Goal: Task Accomplishment & Management: Manage account settings

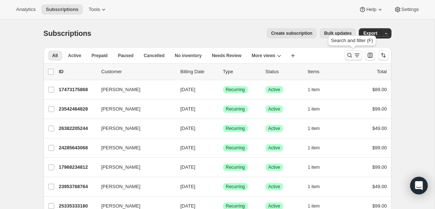
click at [357, 56] on icon "Search and filter results" at bounding box center [356, 55] width 7 height 7
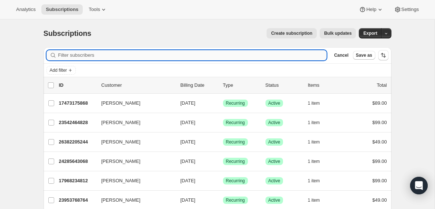
click at [125, 55] on input "Filter subscribers" at bounding box center [192, 55] width 268 height 10
paste input "[PERSON_NAME]"
type input "[PERSON_NAME]"
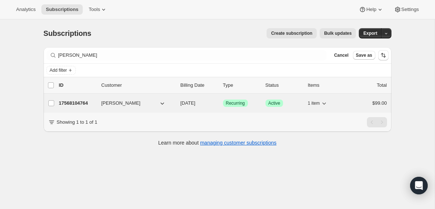
click at [89, 103] on p "17568104764" at bounding box center [77, 102] width 37 height 7
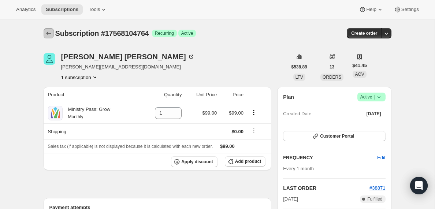
click at [48, 33] on icon "Subscriptions" at bounding box center [48, 33] width 5 height 4
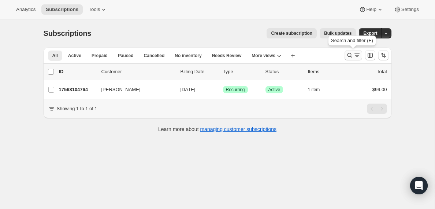
click at [355, 55] on icon "Search and filter results" at bounding box center [356, 55] width 7 height 7
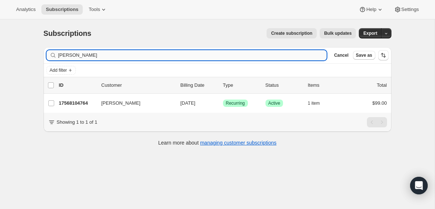
click at [118, 59] on input "[PERSON_NAME]" at bounding box center [192, 55] width 268 height 10
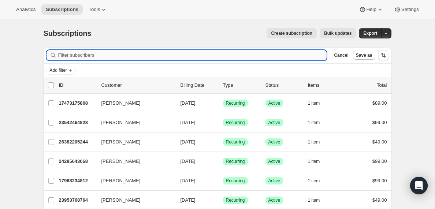
click at [70, 55] on input "Filter subscribers" at bounding box center [192, 55] width 268 height 10
click at [90, 55] on input "Filter subscribers" at bounding box center [192, 55] width 268 height 10
paste input "[EMAIL_ADDRESS][DOMAIN_NAME]"
type input "[EMAIL_ADDRESS][DOMAIN_NAME]"
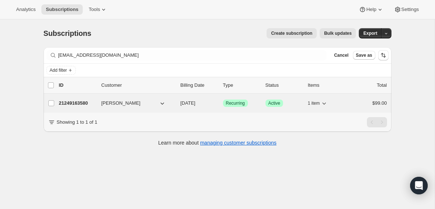
click at [78, 104] on p "21249163580" at bounding box center [77, 102] width 37 height 7
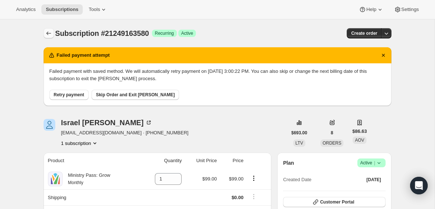
click at [48, 34] on icon "Subscriptions" at bounding box center [48, 33] width 7 height 7
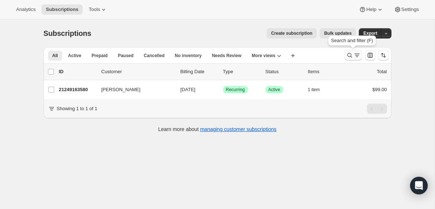
click at [356, 56] on icon "Search and filter results" at bounding box center [356, 55] width 7 height 7
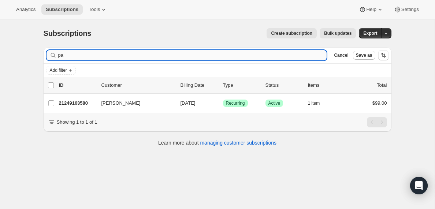
type input "p"
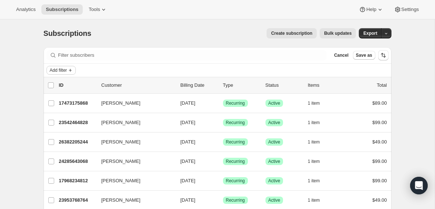
click at [71, 71] on icon "Add filter" at bounding box center [70, 70] width 6 height 6
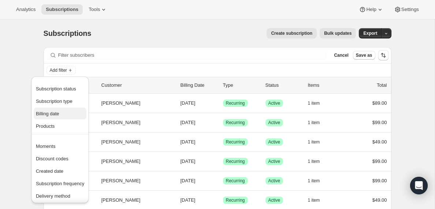
click at [52, 113] on span "Billing date" at bounding box center [47, 113] width 23 height 5
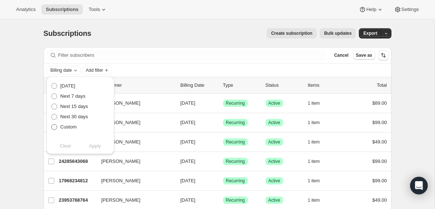
click at [54, 126] on span at bounding box center [54, 127] width 6 height 6
click at [52, 124] on input "Custom" at bounding box center [51, 124] width 0 height 0
radio input "true"
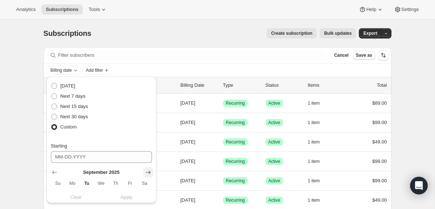
click at [149, 172] on icon "Show next month, October 2025" at bounding box center [147, 172] width 7 height 7
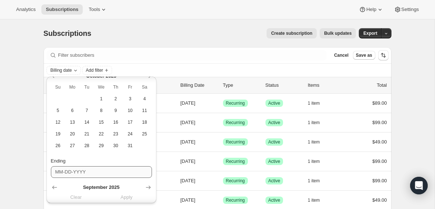
scroll to position [97, 0]
click at [102, 135] on span "22" at bounding box center [101, 133] width 8 height 6
type input "[DATE]"
click at [150, 185] on icon "Show next month, October 2025" at bounding box center [147, 186] width 7 height 7
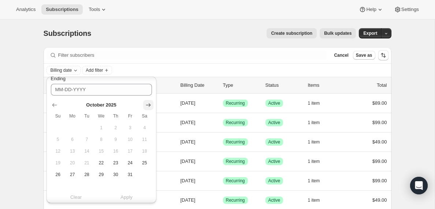
scroll to position [184, 0]
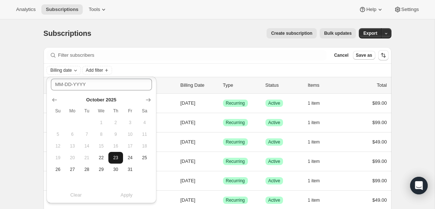
click at [117, 158] on span "23" at bounding box center [115, 158] width 8 height 6
type input "[DATE]"
click at [127, 196] on span "Apply" at bounding box center [126, 194] width 12 height 7
click at [144, 71] on icon "Add filter" at bounding box center [141, 70] width 6 height 6
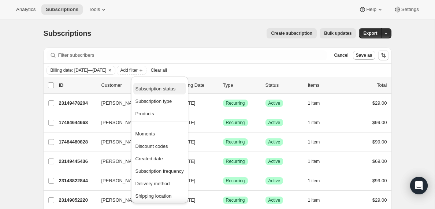
click at [150, 87] on span "Subscription status" at bounding box center [155, 88] width 40 height 5
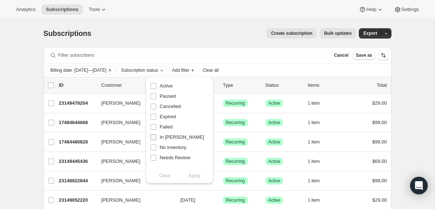
click at [155, 138] on input "In [PERSON_NAME]" at bounding box center [153, 137] width 6 height 6
checkbox input "true"
click at [194, 177] on span "Apply" at bounding box center [194, 175] width 12 height 7
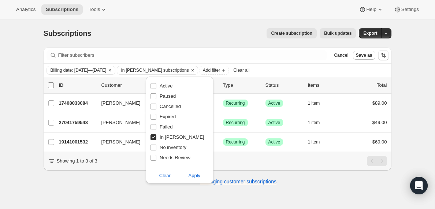
click at [52, 84] on input "0 selected" at bounding box center [51, 85] width 6 height 6
checkbox input "true"
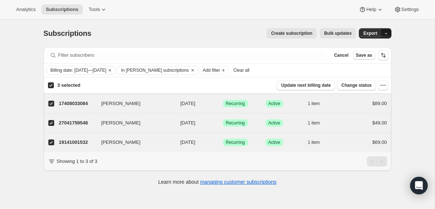
click at [387, 33] on icon "button" at bounding box center [385, 33] width 5 height 5
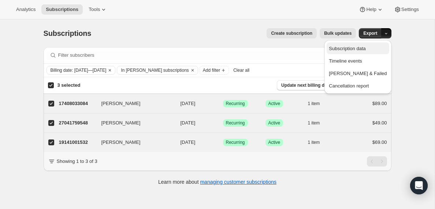
click at [364, 50] on span "Subscription data" at bounding box center [346, 48] width 37 height 5
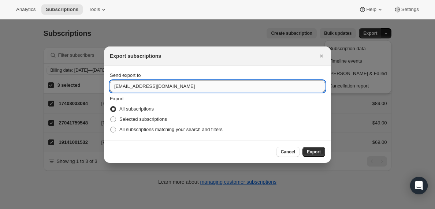
click at [131, 87] on input "[EMAIL_ADDRESS][DOMAIN_NAME]" at bounding box center [217, 86] width 215 height 12
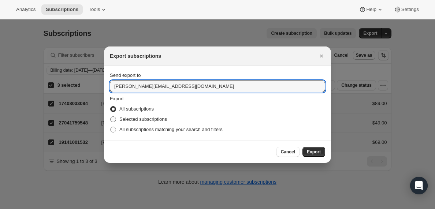
type input "[PERSON_NAME][EMAIL_ADDRESS][DOMAIN_NAME]"
click at [115, 120] on span ":rqe:" at bounding box center [113, 119] width 6 height 6
click at [110, 117] on input "Selected subscriptions" at bounding box center [110, 116] width 0 height 0
radio input "true"
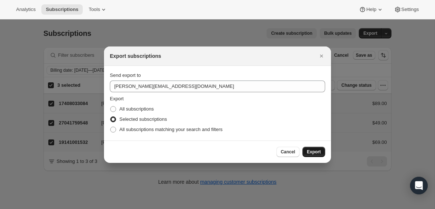
click at [315, 153] on span "Export" at bounding box center [314, 152] width 14 height 6
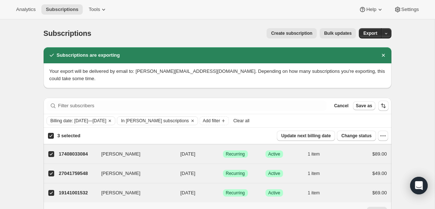
click at [249, 120] on span "Clear all" at bounding box center [241, 121] width 16 height 6
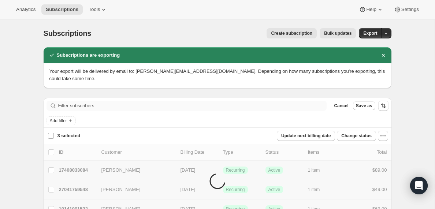
checkbox input "false"
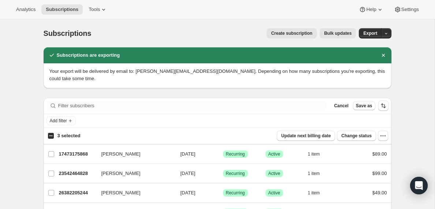
click at [52, 136] on input "3 selected" at bounding box center [51, 136] width 6 height 6
checkbox input "true"
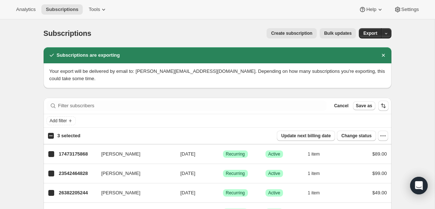
checkbox input "true"
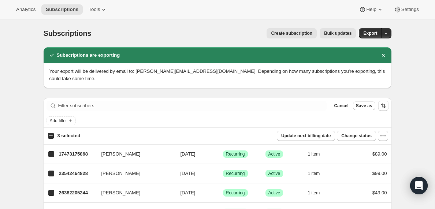
checkbox input "true"
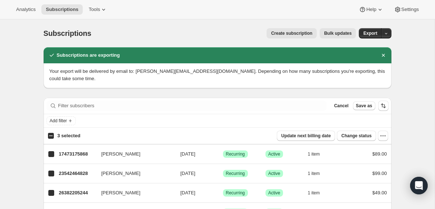
checkbox input "true"
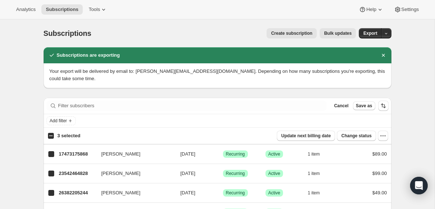
checkbox input "true"
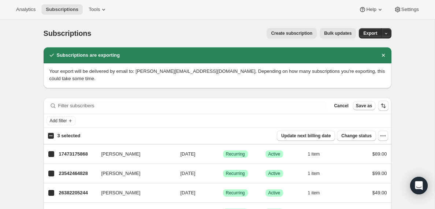
checkbox input "true"
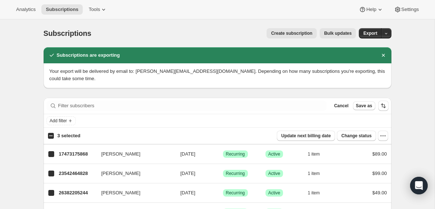
checkbox input "true"
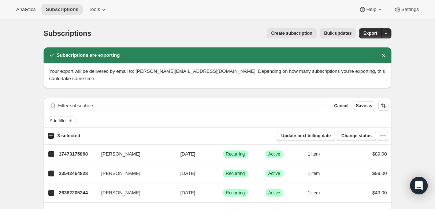
checkbox input "true"
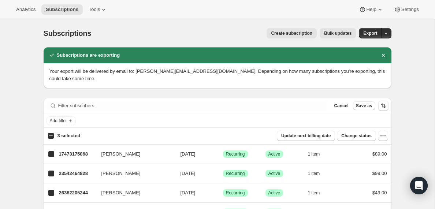
checkbox input "true"
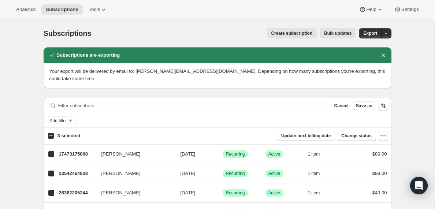
checkbox input "true"
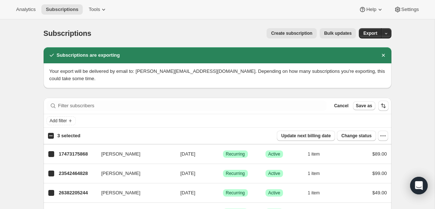
checkbox input "true"
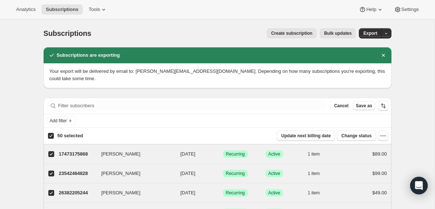
click at [52, 136] on input "50 selected" at bounding box center [51, 136] width 6 height 6
checkbox input "false"
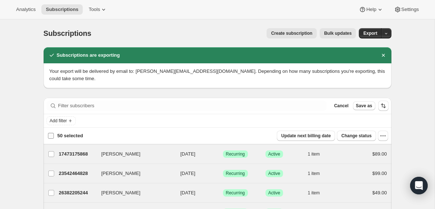
checkbox input "false"
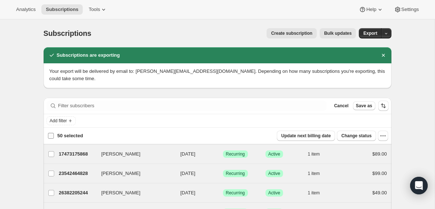
checkbox input "false"
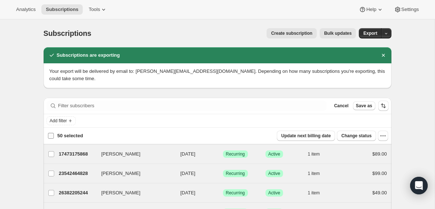
checkbox input "false"
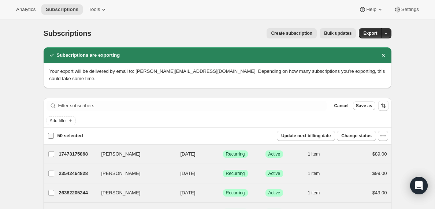
checkbox input "false"
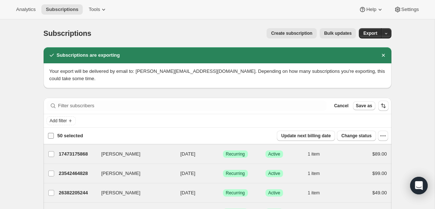
checkbox input "false"
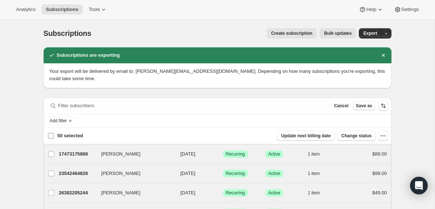
checkbox input "false"
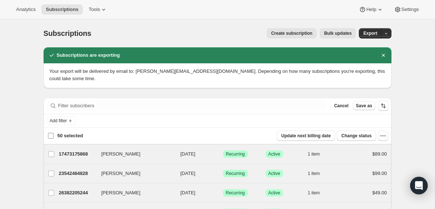
checkbox input "false"
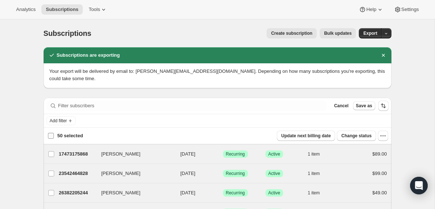
checkbox input "false"
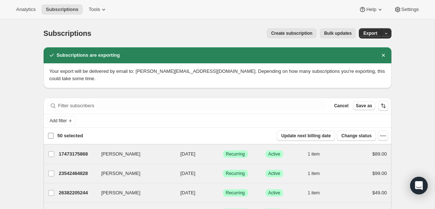
checkbox input "false"
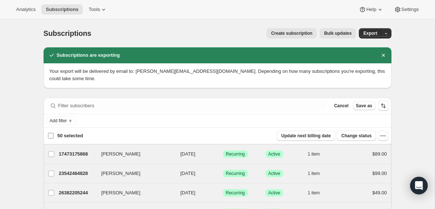
checkbox input "false"
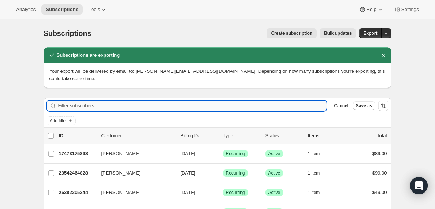
click at [72, 104] on input "Filter subscribers" at bounding box center [192, 106] width 268 height 10
paste input "[EMAIL_ADDRESS][DOMAIN_NAME]"
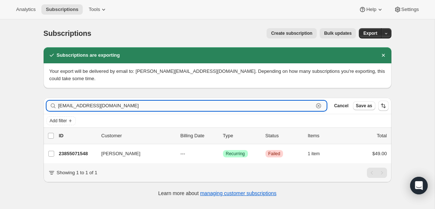
click at [121, 109] on input "[EMAIL_ADDRESS][DOMAIN_NAME]" at bounding box center [185, 106] width 255 height 10
paste input "[EMAIL_ADDRESS]"
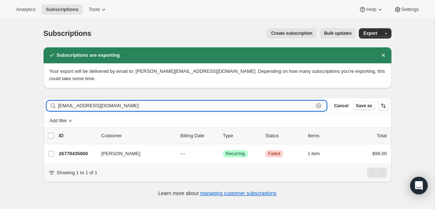
click at [104, 107] on input "[EMAIL_ADDRESS][DOMAIN_NAME]" at bounding box center [185, 106] width 255 height 10
paste input "[EMAIL_ADDRESS][PERSON_NAME][DOMAIN_NAME]"
click at [102, 104] on input "[EMAIL_ADDRESS][PERSON_NAME][DOMAIN_NAME]" at bounding box center [185, 106] width 255 height 10
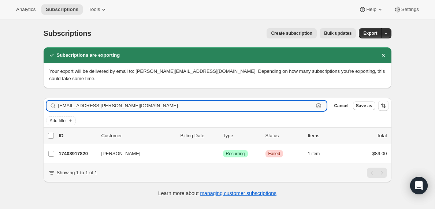
click at [102, 104] on input "[EMAIL_ADDRESS][PERSON_NAME][DOMAIN_NAME]" at bounding box center [185, 106] width 255 height 10
paste input "[PERSON_NAME][EMAIL_ADDRESS][DOMAIN_NAME]"
click at [93, 107] on input "[PERSON_NAME][EMAIL_ADDRESS][DOMAIN_NAME]" at bounding box center [185, 106] width 255 height 10
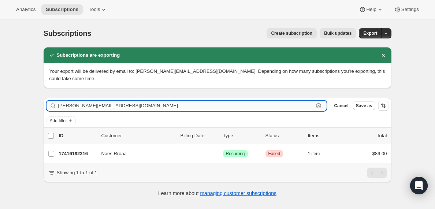
click at [93, 107] on input "[PERSON_NAME][EMAIL_ADDRESS][DOMAIN_NAME]" at bounding box center [185, 106] width 255 height 10
paste input "[EMAIL_ADDRESS]"
click at [119, 105] on input "[EMAIL_ADDRESS][DOMAIN_NAME]" at bounding box center [185, 106] width 255 height 10
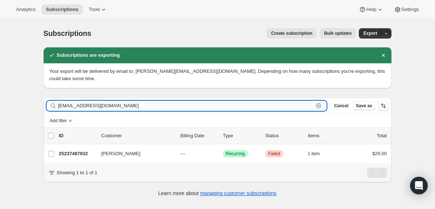
click at [119, 105] on input "[EMAIL_ADDRESS][DOMAIN_NAME]" at bounding box center [185, 106] width 255 height 10
paste input "newtonjohn52"
type input "[EMAIL_ADDRESS][DOMAIN_NAME]"
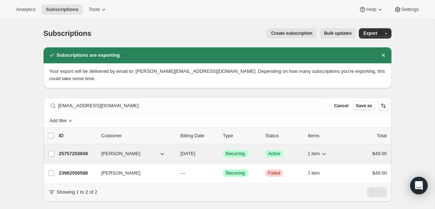
click at [80, 154] on p "25757253948" at bounding box center [77, 153] width 37 height 7
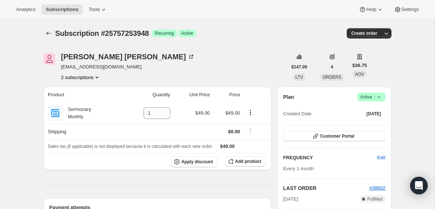
click at [99, 76] on icon "Product actions" at bounding box center [96, 77] width 7 height 7
click at [129, 73] on div "[PERSON_NAME] [EMAIL_ADDRESS][DOMAIN_NAME] 2 subscriptions" at bounding box center [165, 67] width 243 height 28
click at [98, 77] on icon "Product actions" at bounding box center [96, 77] width 3 height 2
click at [94, 104] on span "Current" at bounding box center [95, 104] width 15 height 6
click at [83, 92] on span "23962550588" at bounding box center [69, 90] width 29 height 5
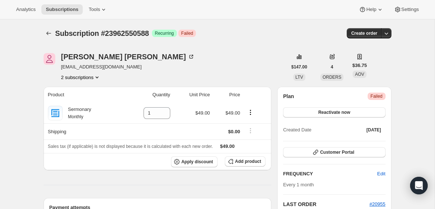
click at [98, 78] on icon "Product actions" at bounding box center [96, 77] width 7 height 7
click at [79, 104] on span "25757253948" at bounding box center [68, 103] width 29 height 5
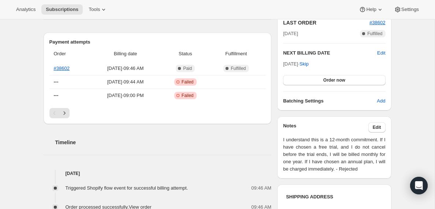
scroll to position [194, 0]
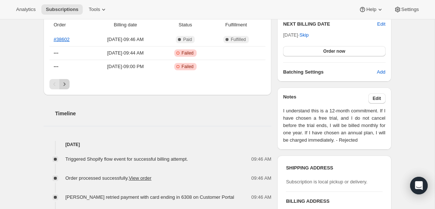
click at [64, 84] on icon "Next" at bounding box center [64, 83] width 2 height 3
click at [52, 85] on icon "Previous" at bounding box center [54, 83] width 7 height 7
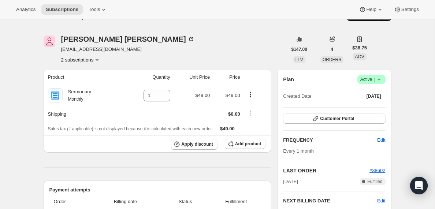
scroll to position [0, 0]
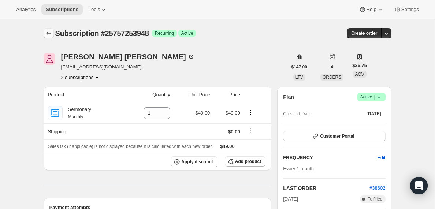
click at [47, 35] on icon "Subscriptions" at bounding box center [48, 33] width 7 height 7
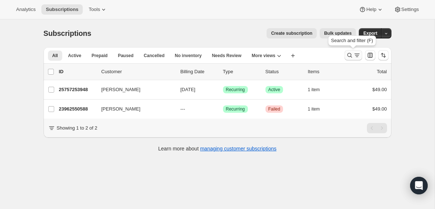
click at [355, 56] on icon "Search and filter results" at bounding box center [356, 55] width 7 height 7
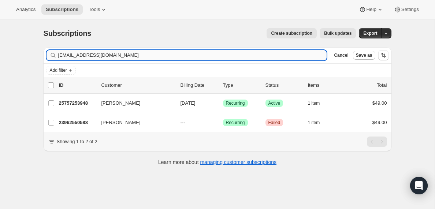
click at [123, 52] on input "[EMAIL_ADDRESS][DOMAIN_NAME]" at bounding box center [192, 55] width 268 height 10
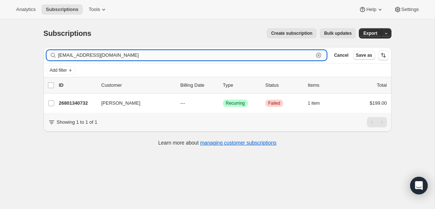
click at [132, 52] on input "[EMAIL_ADDRESS][DOMAIN_NAME]" at bounding box center [185, 55] width 255 height 10
paste input "[PERSON_NAME]"
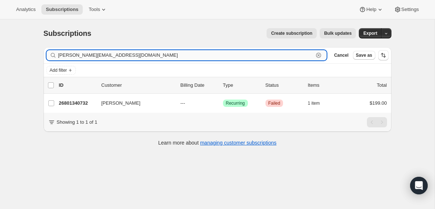
click at [132, 52] on input "[PERSON_NAME][EMAIL_ADDRESS][DOMAIN_NAME]" at bounding box center [185, 55] width 255 height 10
click at [98, 54] on input "[PERSON_NAME][EMAIL_ADDRESS][DOMAIN_NAME]" at bounding box center [185, 55] width 255 height 10
paste input "[EMAIL_ADDRESS]"
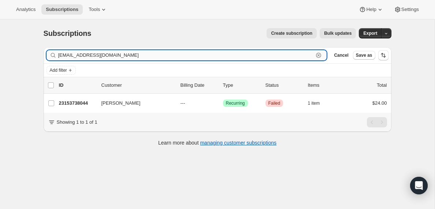
click at [98, 53] on input "[EMAIL_ADDRESS][DOMAIN_NAME]" at bounding box center [185, 55] width 255 height 10
paste input "esavage@grassrootsrockford"
click at [132, 55] on input "[EMAIL_ADDRESS][DOMAIN_NAME]" at bounding box center [185, 55] width 255 height 10
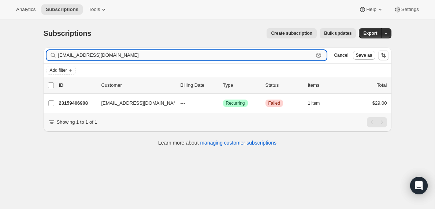
click at [132, 55] on input "[EMAIL_ADDRESS][DOMAIN_NAME]" at bounding box center [185, 55] width 255 height 10
paste input "[EMAIL_ADDRESS]"
click at [95, 57] on input "[EMAIL_ADDRESS][DOMAIN_NAME]" at bounding box center [185, 55] width 255 height 10
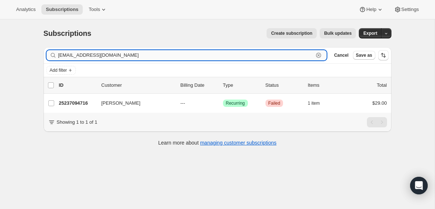
click at [95, 57] on input "[EMAIL_ADDRESS][DOMAIN_NAME]" at bounding box center [185, 55] width 255 height 10
paste input "kingfattmacc22"
click at [94, 56] on input "[EMAIL_ADDRESS][DOMAIN_NAME]" at bounding box center [185, 55] width 255 height 10
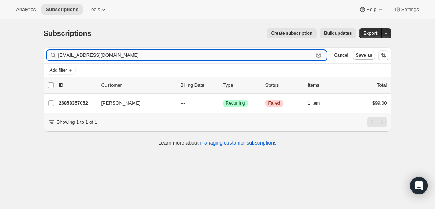
click at [94, 56] on input "[EMAIL_ADDRESS][DOMAIN_NAME]" at bounding box center [185, 55] width 255 height 10
paste input "[DEMOGRAPHIC_DATA]"
click at [103, 56] on input "[EMAIL_ADDRESS][DOMAIN_NAME]" at bounding box center [185, 55] width 255 height 10
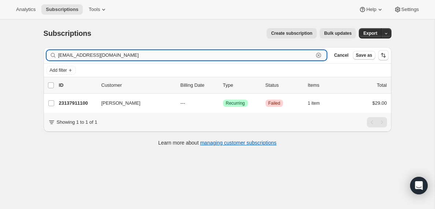
click at [103, 56] on input "[EMAIL_ADDRESS][DOMAIN_NAME]" at bounding box center [185, 55] width 255 height 10
paste input "grego626"
type input "[EMAIL_ADDRESS][DOMAIN_NAME]"
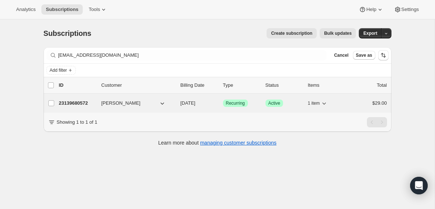
click at [72, 106] on p "23139680572" at bounding box center [77, 102] width 37 height 7
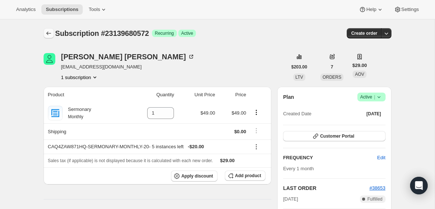
click at [48, 31] on icon "Subscriptions" at bounding box center [48, 33] width 7 height 7
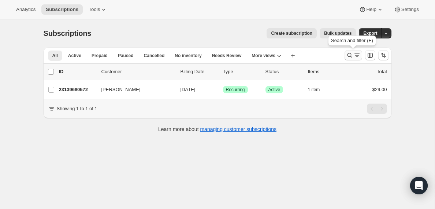
click at [355, 53] on icon "Search and filter results" at bounding box center [356, 55] width 7 height 7
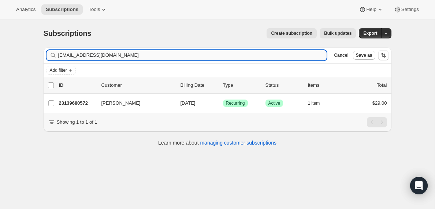
click at [112, 56] on input "[EMAIL_ADDRESS][DOMAIN_NAME]" at bounding box center [192, 55] width 268 height 10
click at [127, 60] on input "[PERSON_NAME][EMAIL_ADDRESS][PERSON_NAME][DOMAIN_NAME]" at bounding box center [185, 55] width 255 height 10
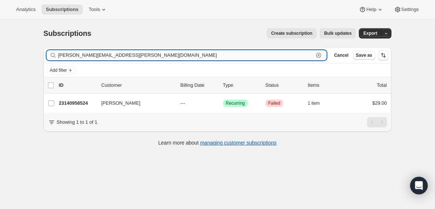
click at [127, 60] on input "[PERSON_NAME][EMAIL_ADDRESS][PERSON_NAME][DOMAIN_NAME]" at bounding box center [185, 55] width 255 height 10
paste input "[EMAIL_ADDRESS][DOMAIN_NAME]"
click at [118, 53] on input "[EMAIL_ADDRESS][DOMAIN_NAME]" at bounding box center [185, 55] width 255 height 10
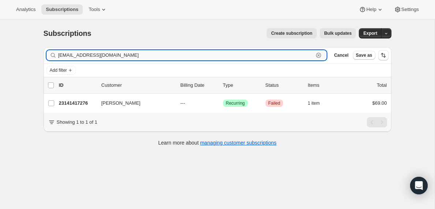
click at [118, 53] on input "[EMAIL_ADDRESS][DOMAIN_NAME]" at bounding box center [185, 55] width 255 height 10
paste input "samvillalta"
type input "[EMAIL_ADDRESS][DOMAIN_NAME]"
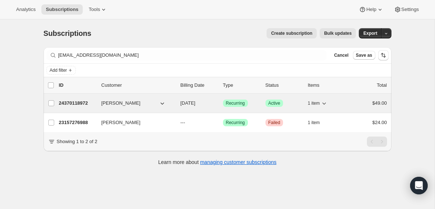
click at [87, 103] on p "24370118972" at bounding box center [77, 102] width 37 height 7
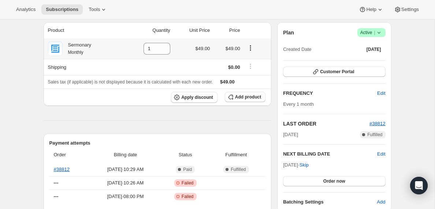
scroll to position [121, 0]
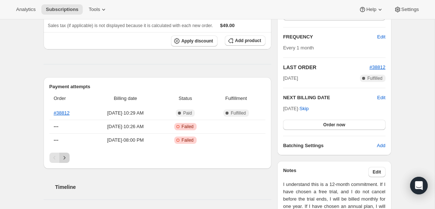
click at [66, 159] on icon "Next" at bounding box center [64, 157] width 7 height 7
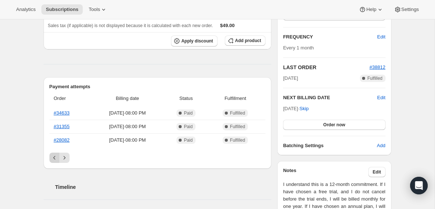
click at [53, 158] on icon "Previous" at bounding box center [54, 158] width 2 height 4
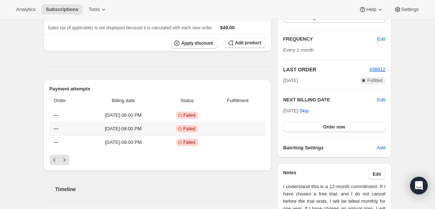
scroll to position [120, 0]
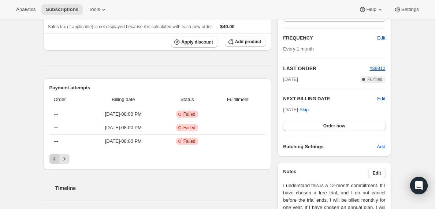
click at [55, 159] on icon "Previous" at bounding box center [54, 158] width 7 height 7
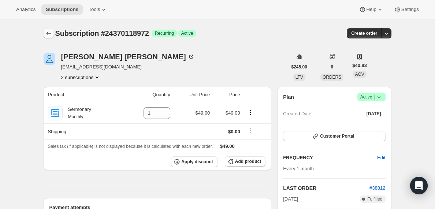
click at [48, 30] on icon "Subscriptions" at bounding box center [48, 33] width 7 height 7
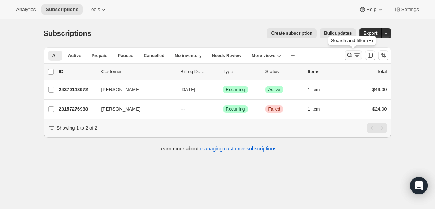
click at [359, 57] on icon "Search and filter results" at bounding box center [356, 55] width 7 height 7
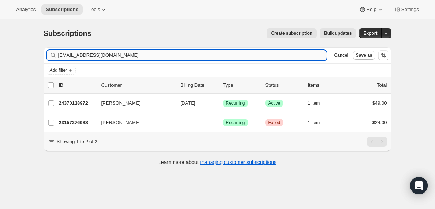
click at [68, 57] on input "[EMAIL_ADDRESS][DOMAIN_NAME]" at bounding box center [192, 55] width 268 height 10
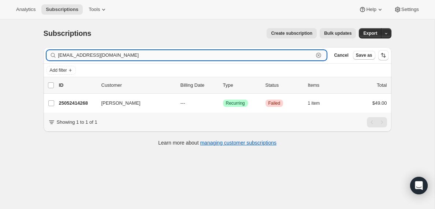
click at [77, 53] on input "[EMAIL_ADDRESS][DOMAIN_NAME]" at bounding box center [185, 55] width 255 height 10
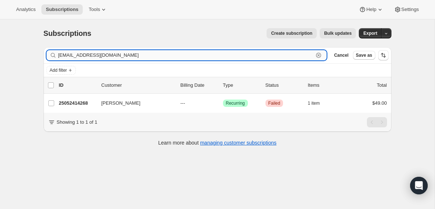
paste input "focusedwarrior35"
click at [83, 57] on input "[EMAIL_ADDRESS][DOMAIN_NAME]" at bounding box center [185, 55] width 255 height 10
paste input "[PERSON_NAME].edgar1"
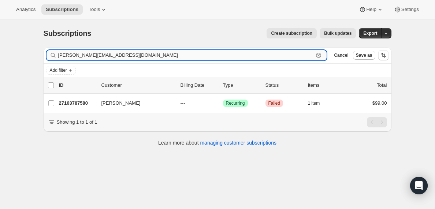
click at [119, 55] on input "[PERSON_NAME][EMAIL_ADDRESS][DOMAIN_NAME]" at bounding box center [185, 55] width 255 height 10
paste input "ereed6136"
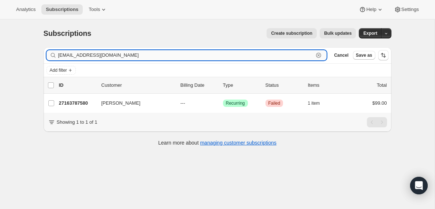
type input "[EMAIL_ADDRESS][DOMAIN_NAME]"
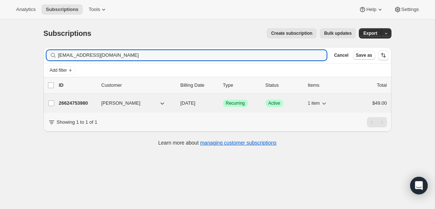
click at [76, 102] on p "26624753980" at bounding box center [77, 102] width 37 height 7
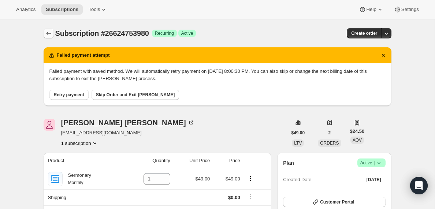
click at [49, 34] on icon "Subscriptions" at bounding box center [48, 33] width 7 height 7
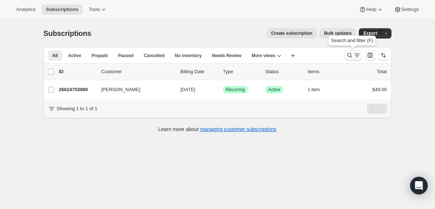
click at [353, 55] on icon "Search and filter results" at bounding box center [356, 55] width 7 height 7
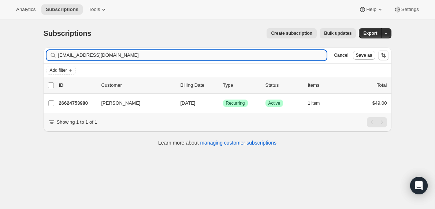
click at [112, 55] on input "[EMAIL_ADDRESS][DOMAIN_NAME]" at bounding box center [192, 55] width 268 height 10
type input "[EMAIL_ADDRESS][DOMAIN_NAME]"
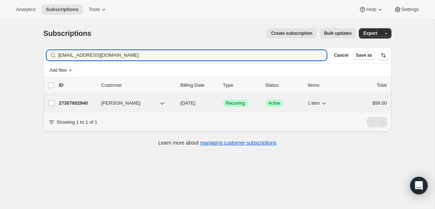
click at [68, 104] on p "27307802940" at bounding box center [77, 102] width 37 height 7
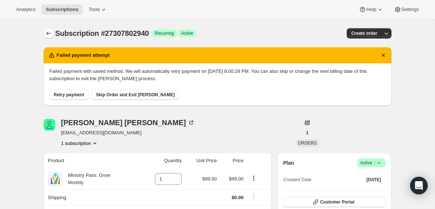
click at [49, 34] on icon "Subscriptions" at bounding box center [48, 33] width 7 height 7
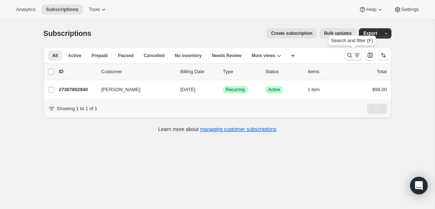
click at [357, 55] on icon "Search and filter results" at bounding box center [356, 55] width 7 height 7
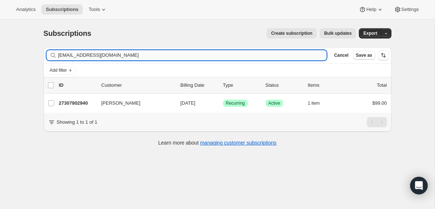
click at [89, 55] on input "[EMAIL_ADDRESS][DOMAIN_NAME]" at bounding box center [192, 55] width 268 height 10
type input "[PERSON_NAME][EMAIL_ADDRESS][PERSON_NAME][DOMAIN_NAME]"
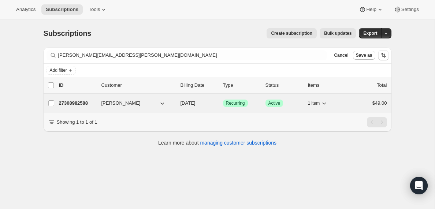
click at [71, 102] on p "27308982588" at bounding box center [77, 102] width 37 height 7
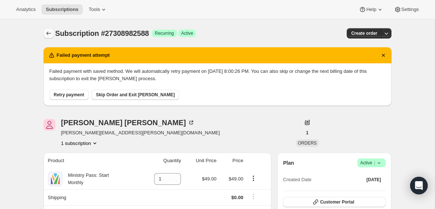
click at [48, 32] on icon "Subscriptions" at bounding box center [48, 33] width 7 height 7
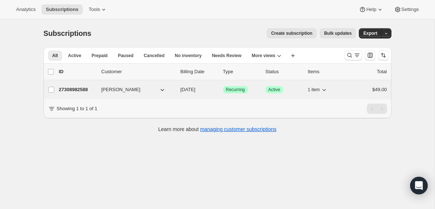
click at [82, 87] on p "27308982588" at bounding box center [77, 89] width 37 height 7
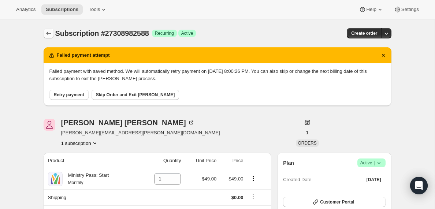
click at [47, 31] on icon "Subscriptions" at bounding box center [48, 33] width 7 height 7
